Goal: Task Accomplishment & Management: Use online tool/utility

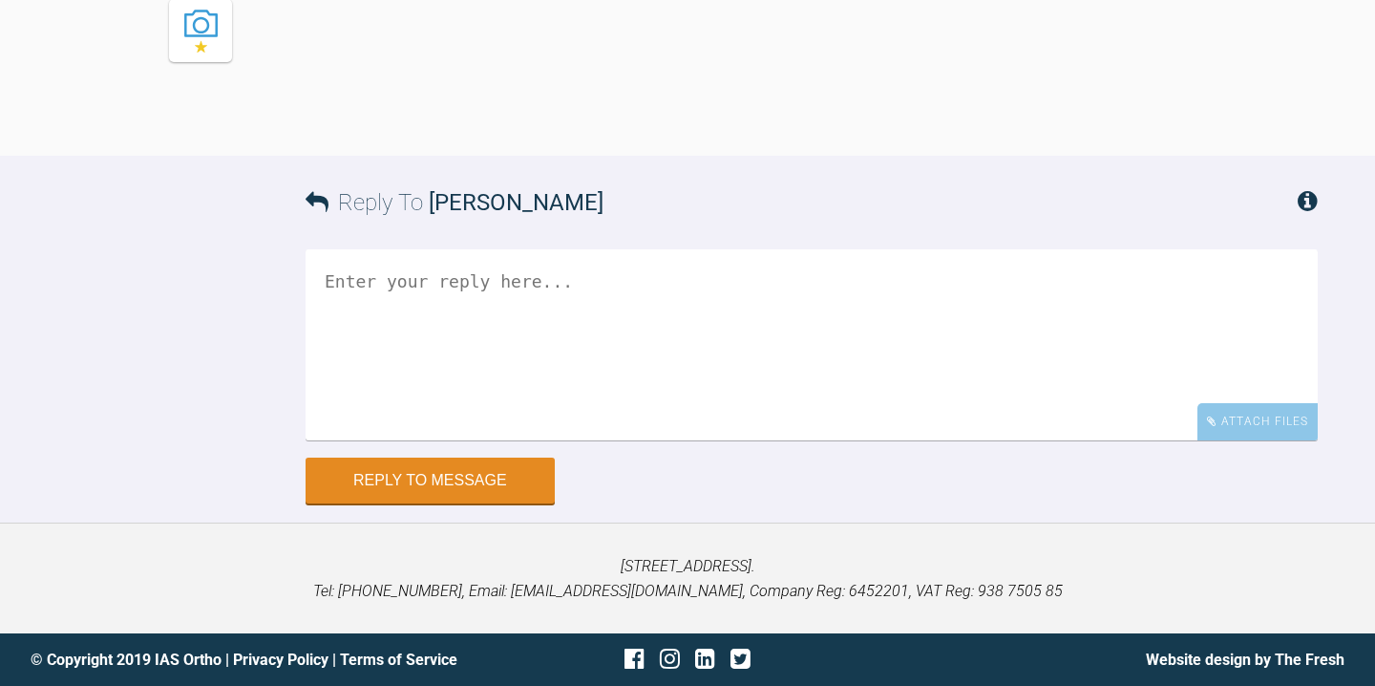
scroll to position [2463, 0]
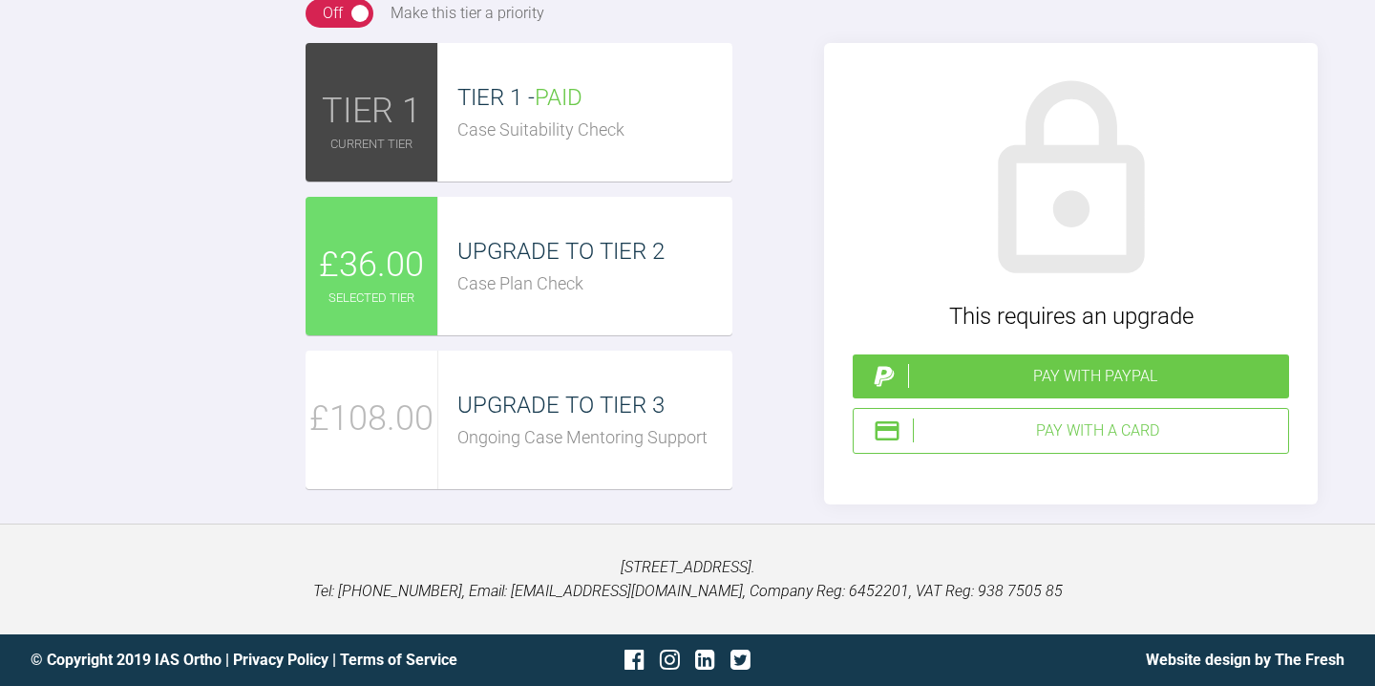
scroll to position [3437, 0]
click at [392, 335] on div "£36.00" at bounding box center [372, 266] width 133 height 138
click at [1030, 419] on div "Pay with a Card" at bounding box center [1097, 430] width 368 height 25
click at [1055, 443] on div "Pay with a Card" at bounding box center [1097, 430] width 368 height 25
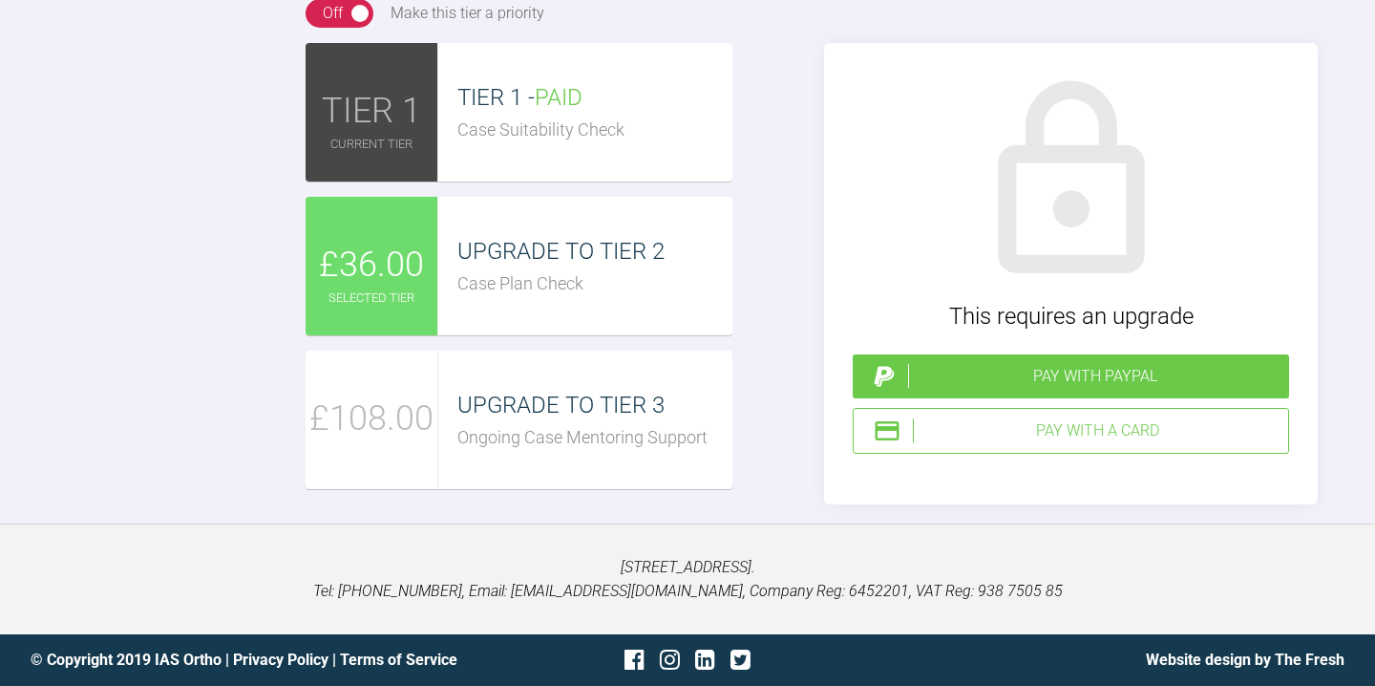
scroll to position [3302, 0]
type textarea "Thanks Kelly, I shall upgrade this now Jess"
click at [1044, 443] on div "Pay with a Card" at bounding box center [1097, 430] width 368 height 25
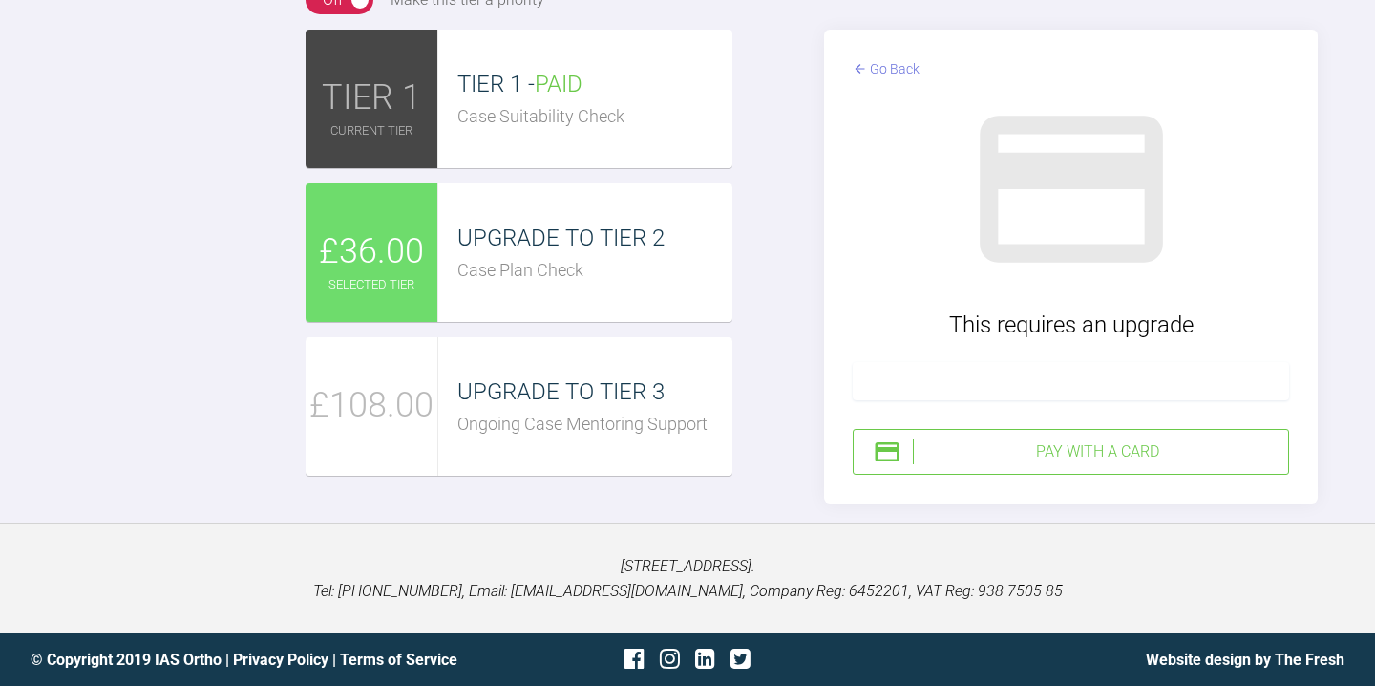
scroll to position [3664, 0]
click at [1038, 455] on div "Pay with a Card" at bounding box center [1097, 451] width 368 height 25
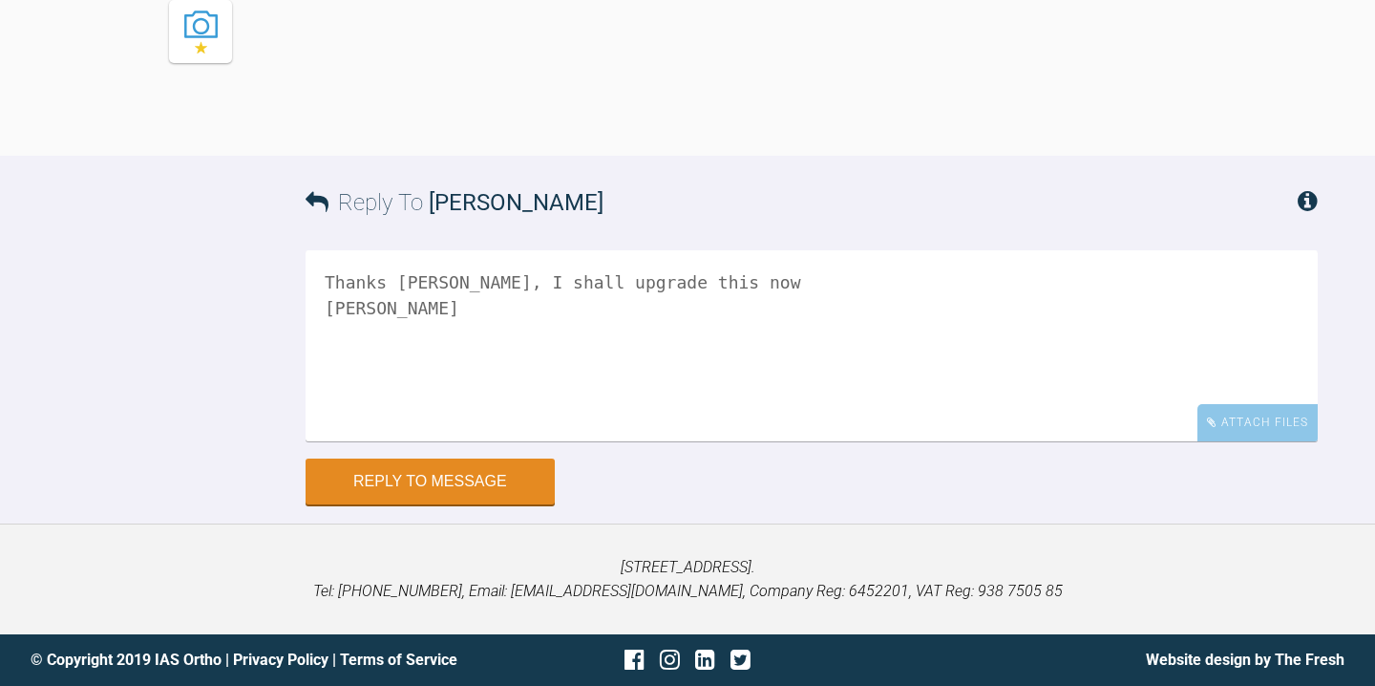
scroll to position [3922, 0]
